Goal: Task Accomplishment & Management: Manage account settings

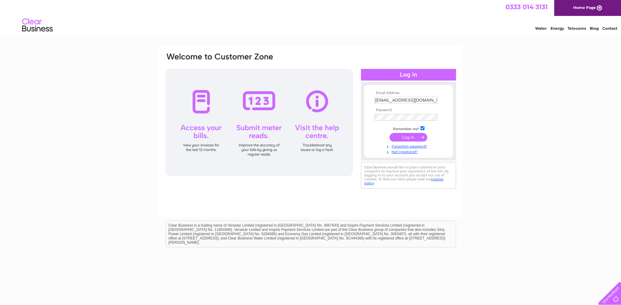
click at [408, 139] on input "submit" at bounding box center [409, 137] width 38 height 9
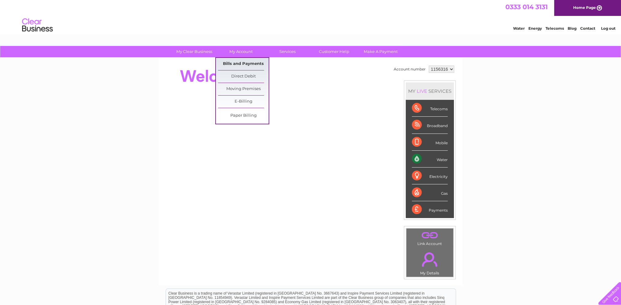
click at [237, 64] on link "Bills and Payments" at bounding box center [243, 64] width 51 height 12
click at [242, 60] on link "Bills and Payments" at bounding box center [243, 64] width 51 height 12
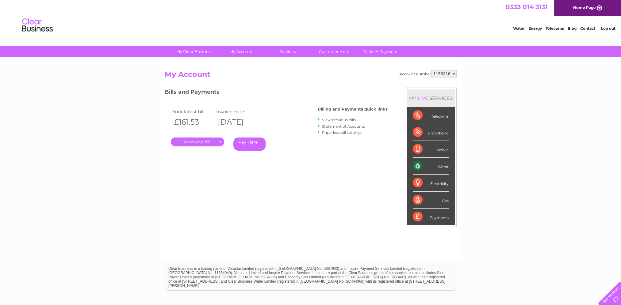
click at [204, 144] on link "." at bounding box center [197, 142] width 53 height 9
